Goal: Feedback & Contribution: Leave review/rating

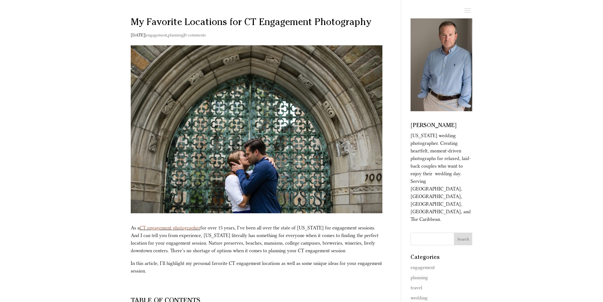
type textarea "Comment *"
type input "Name *"
type input "Email *"
type input "Website"
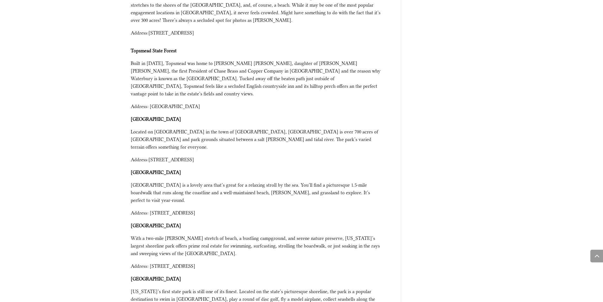
scroll to position [760, 0]
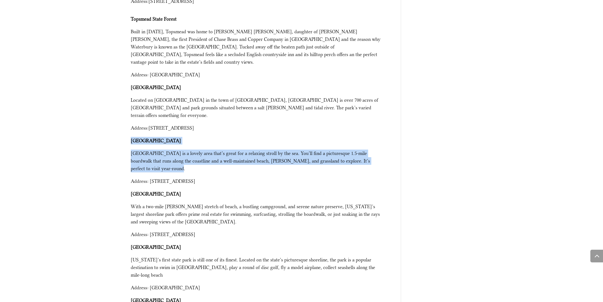
drag, startPoint x: 158, startPoint y: 152, endPoint x: 122, endPoint y: 130, distance: 42.3
click at [166, 150] on span "[GEOGRAPHIC_DATA] is a lovely area that’s great for a relaxing stroll by the se…" at bounding box center [250, 160] width 239 height 21
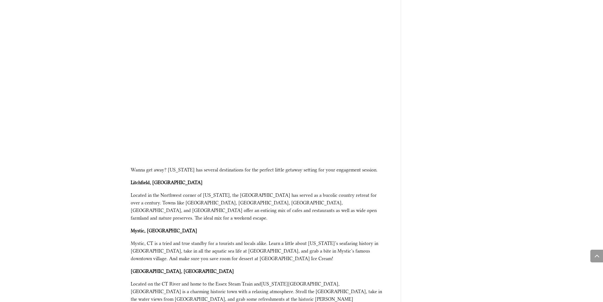
scroll to position [3588, 0]
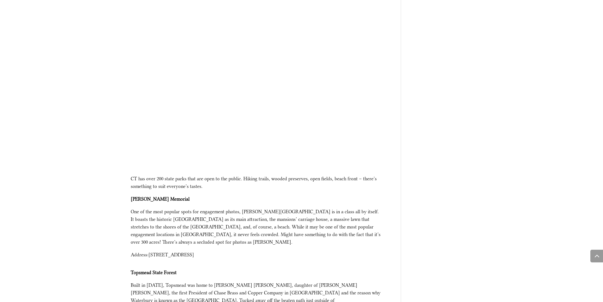
scroll to position [633, 0]
